Goal: Information Seeking & Learning: Learn about a topic

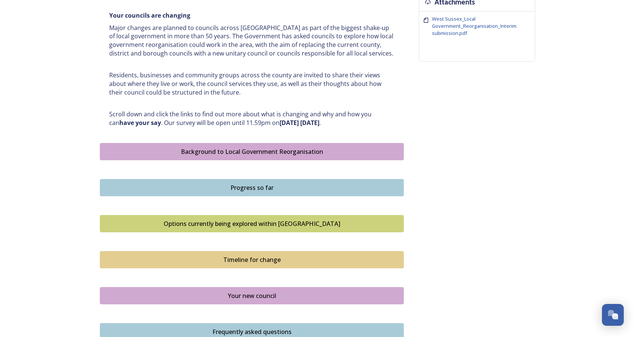
scroll to position [279, 0]
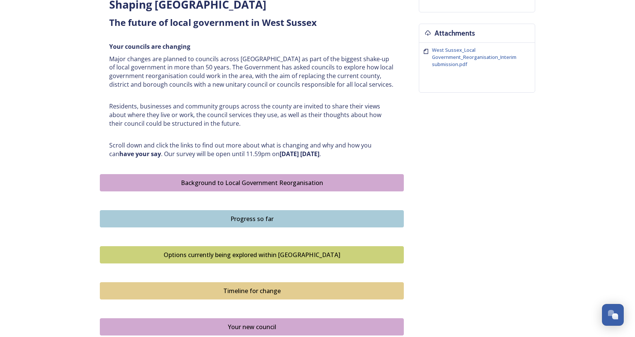
click at [331, 179] on div "Background to Local Government Reorganisation" at bounding box center [252, 182] width 296 height 9
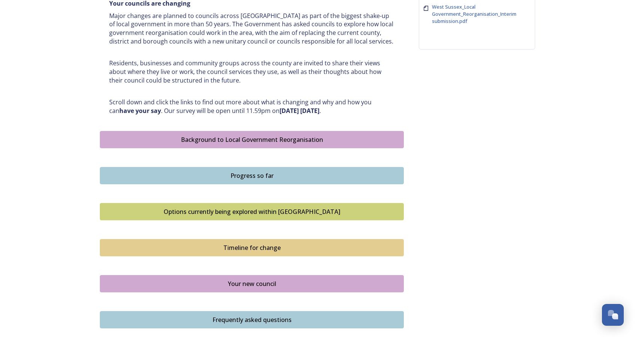
scroll to position [338, 0]
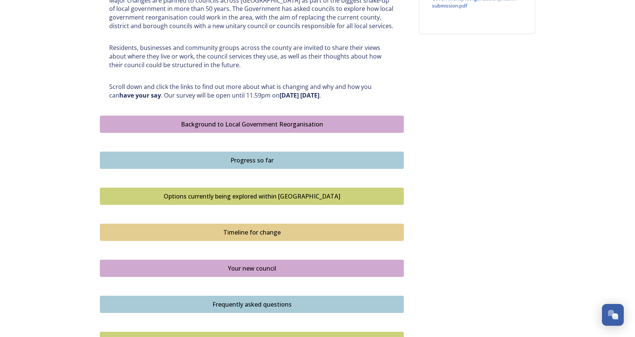
click at [355, 159] on div "Progress so far" at bounding box center [252, 160] width 296 height 9
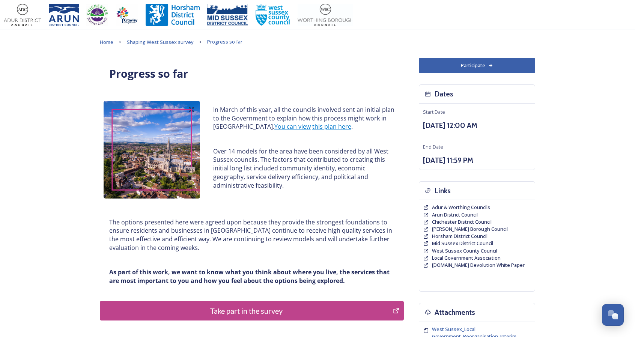
scroll to position [38, 0]
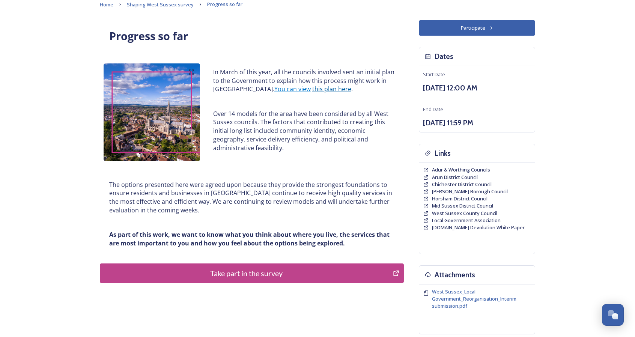
click at [322, 90] on link "this plan here" at bounding box center [331, 89] width 39 height 8
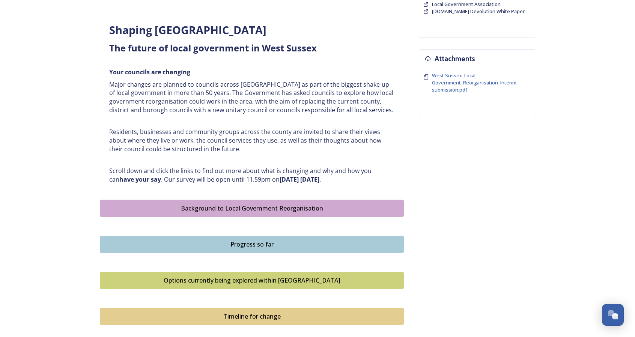
scroll to position [338, 0]
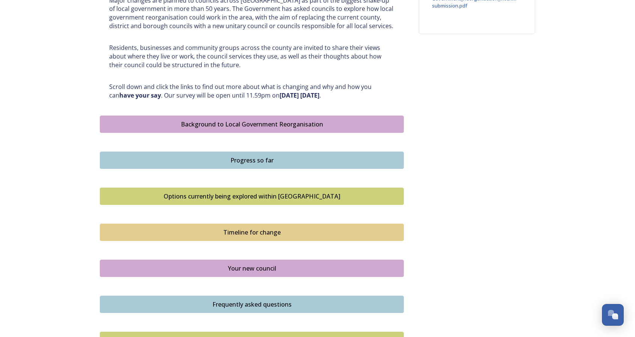
click at [275, 194] on div "Options currently being explored within [GEOGRAPHIC_DATA]" at bounding box center [252, 196] width 296 height 9
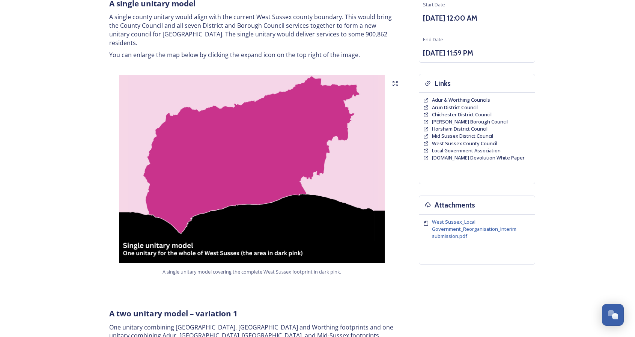
scroll to position [113, 0]
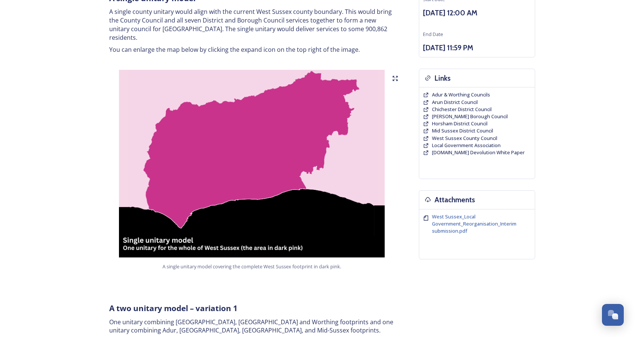
click at [396, 75] on icon at bounding box center [395, 78] width 6 height 6
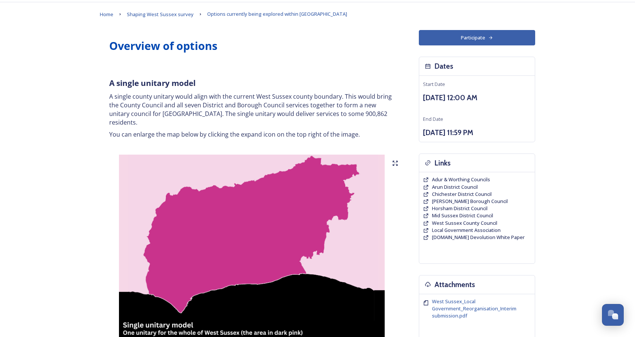
scroll to position [0, 0]
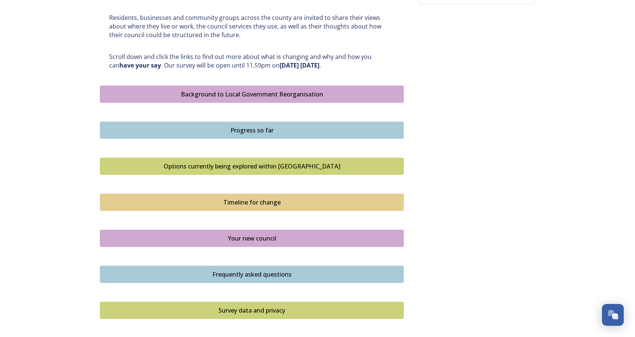
scroll to position [375, 0]
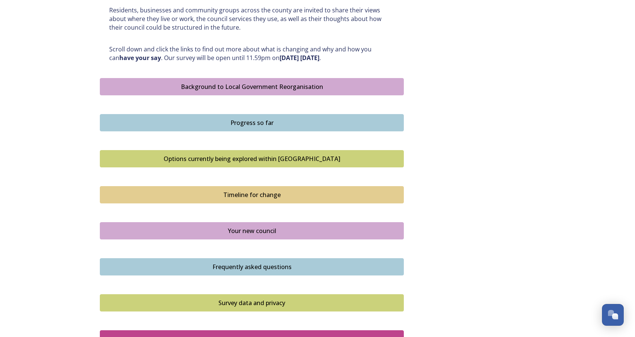
click at [268, 194] on div "Timeline for change" at bounding box center [252, 194] width 296 height 9
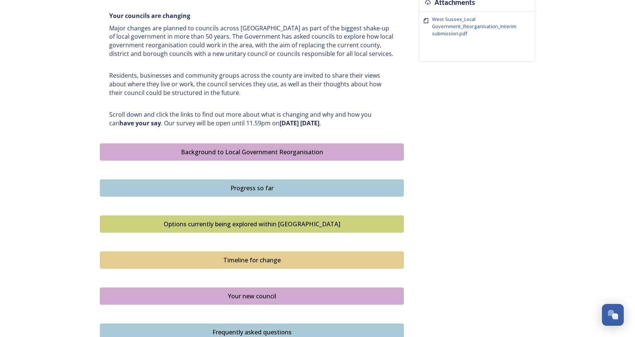
scroll to position [375, 0]
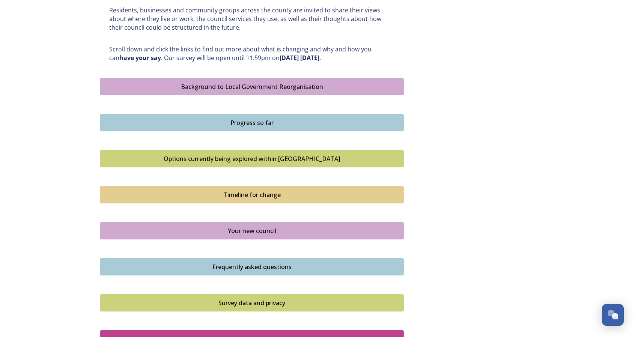
click at [256, 228] on div "Your new council" at bounding box center [252, 230] width 296 height 9
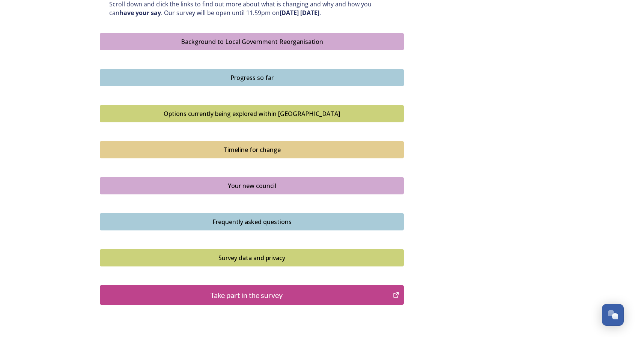
scroll to position [450, 0]
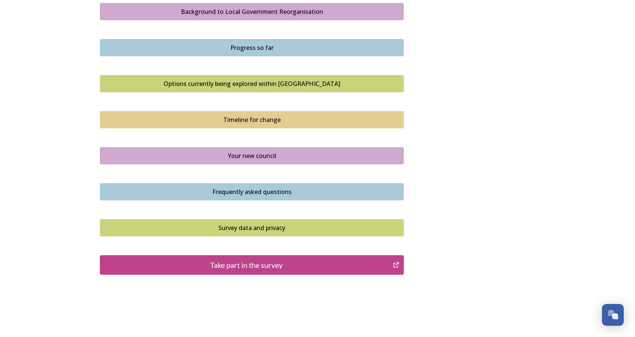
click at [275, 189] on div "Frequently asked questions" at bounding box center [252, 191] width 296 height 9
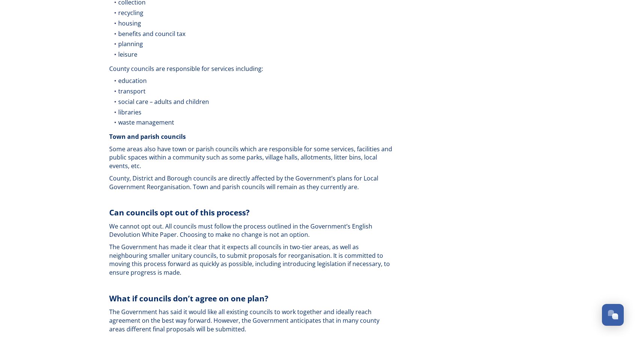
scroll to position [1163, 0]
